Goal: Navigation & Orientation: Find specific page/section

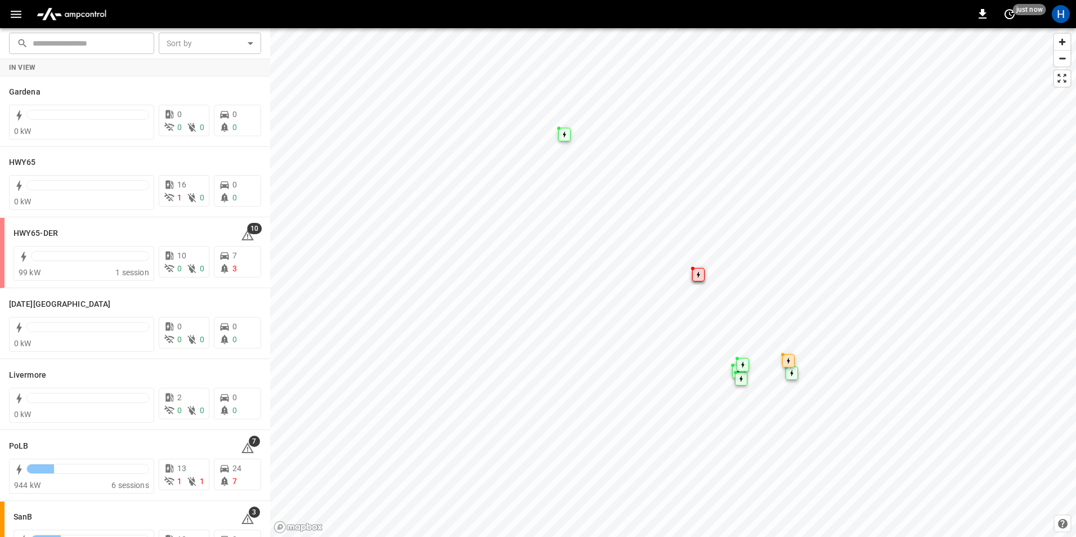
click at [15, 18] on icon "button" at bounding box center [16, 14] width 14 height 14
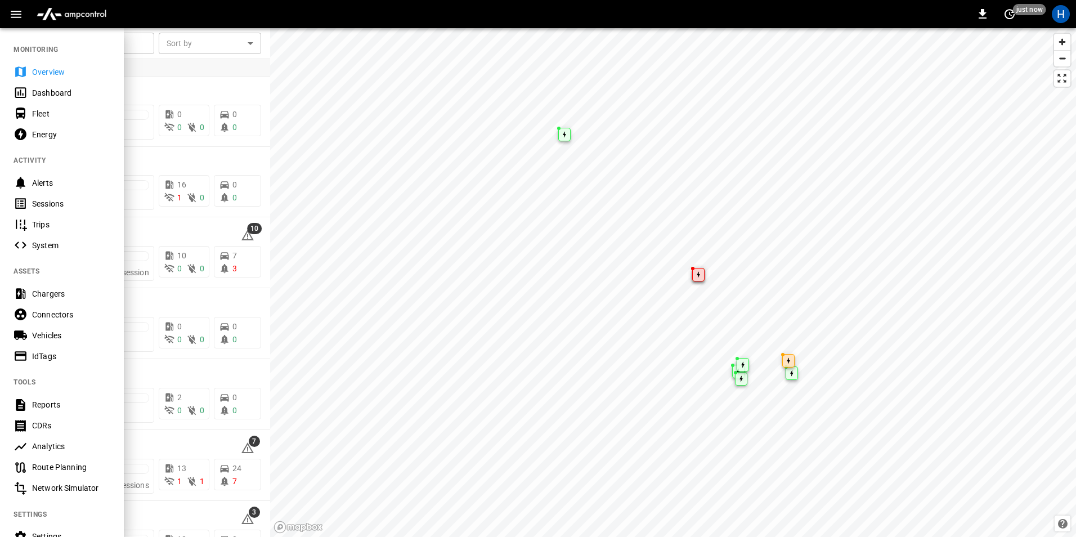
drag, startPoint x: 33, startPoint y: 93, endPoint x: 37, endPoint y: 83, distance: 10.3
click at [33, 95] on div "Dashboard" at bounding box center [71, 92] width 78 height 11
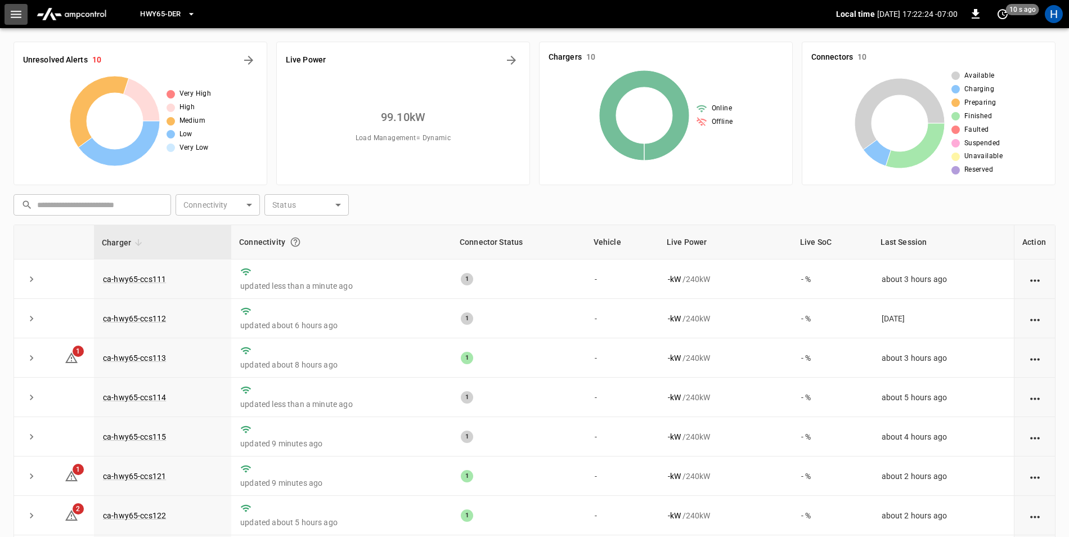
click at [20, 19] on icon "button" at bounding box center [16, 14] width 14 height 14
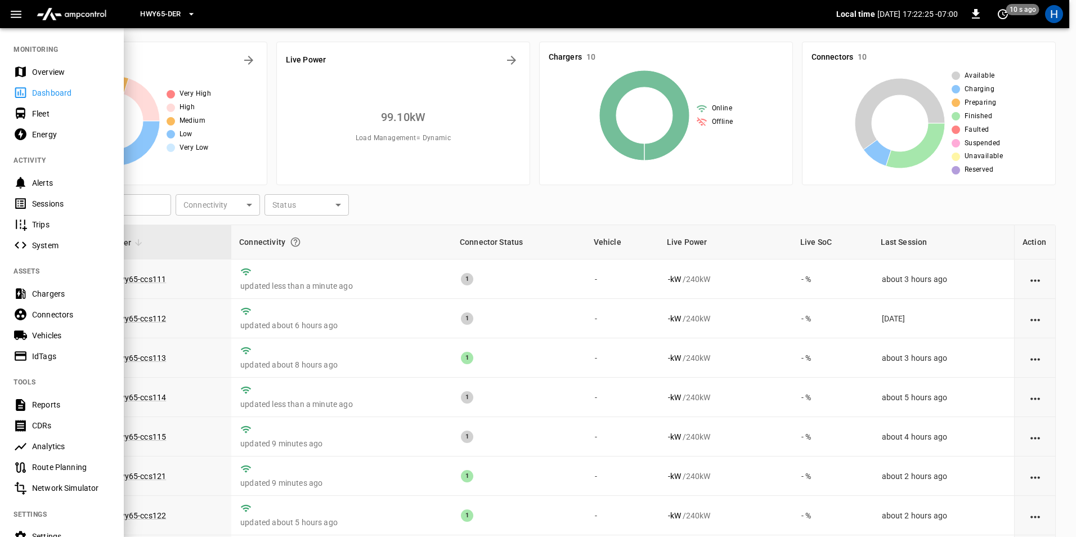
click at [49, 208] on div "Sessions" at bounding box center [71, 203] width 78 height 11
